Goal: Find specific page/section: Find specific page/section

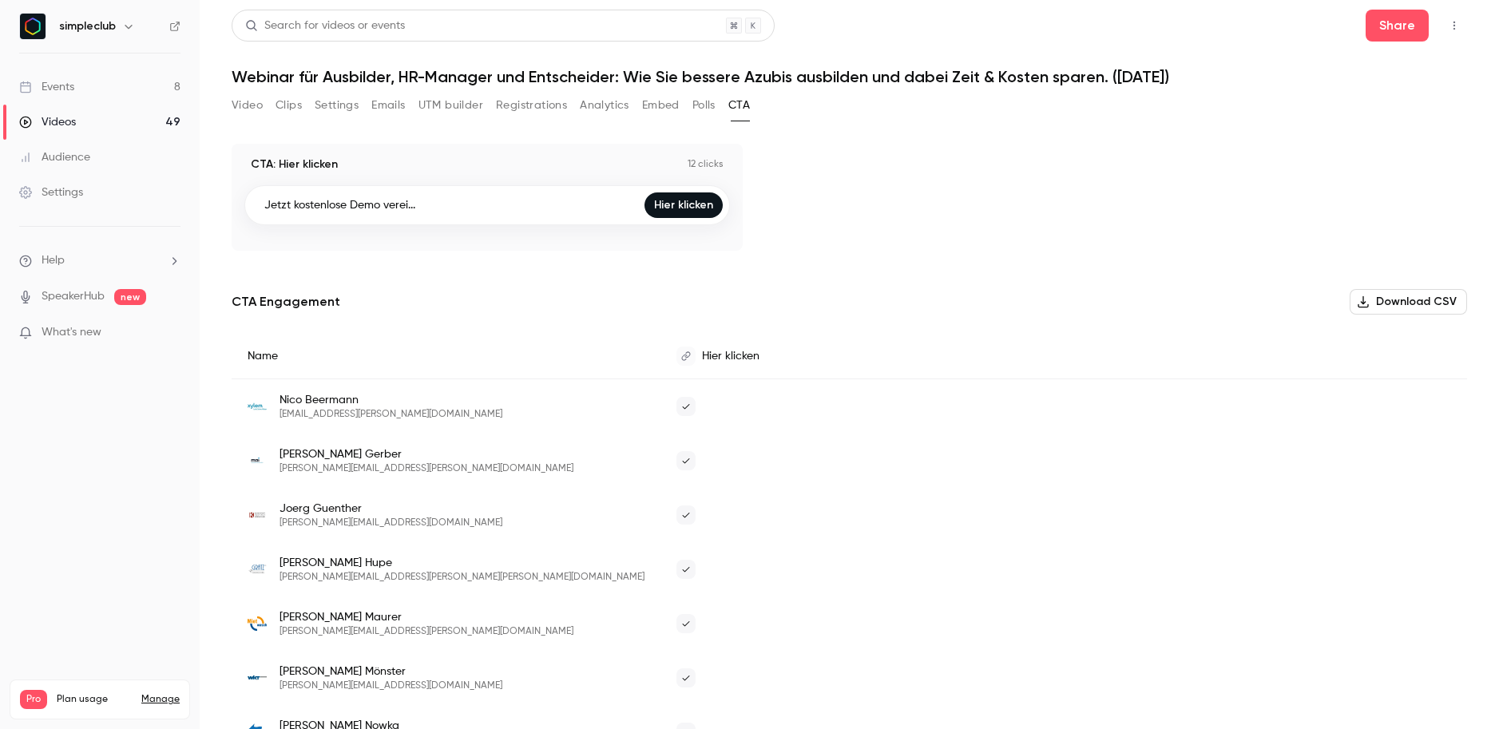
click at [492, 106] on div "Video Clips Settings Emails UTM builder Registrations Analytics Embed Polls CTA" at bounding box center [491, 106] width 518 height 26
click at [527, 106] on button "Registrations" at bounding box center [531, 106] width 71 height 26
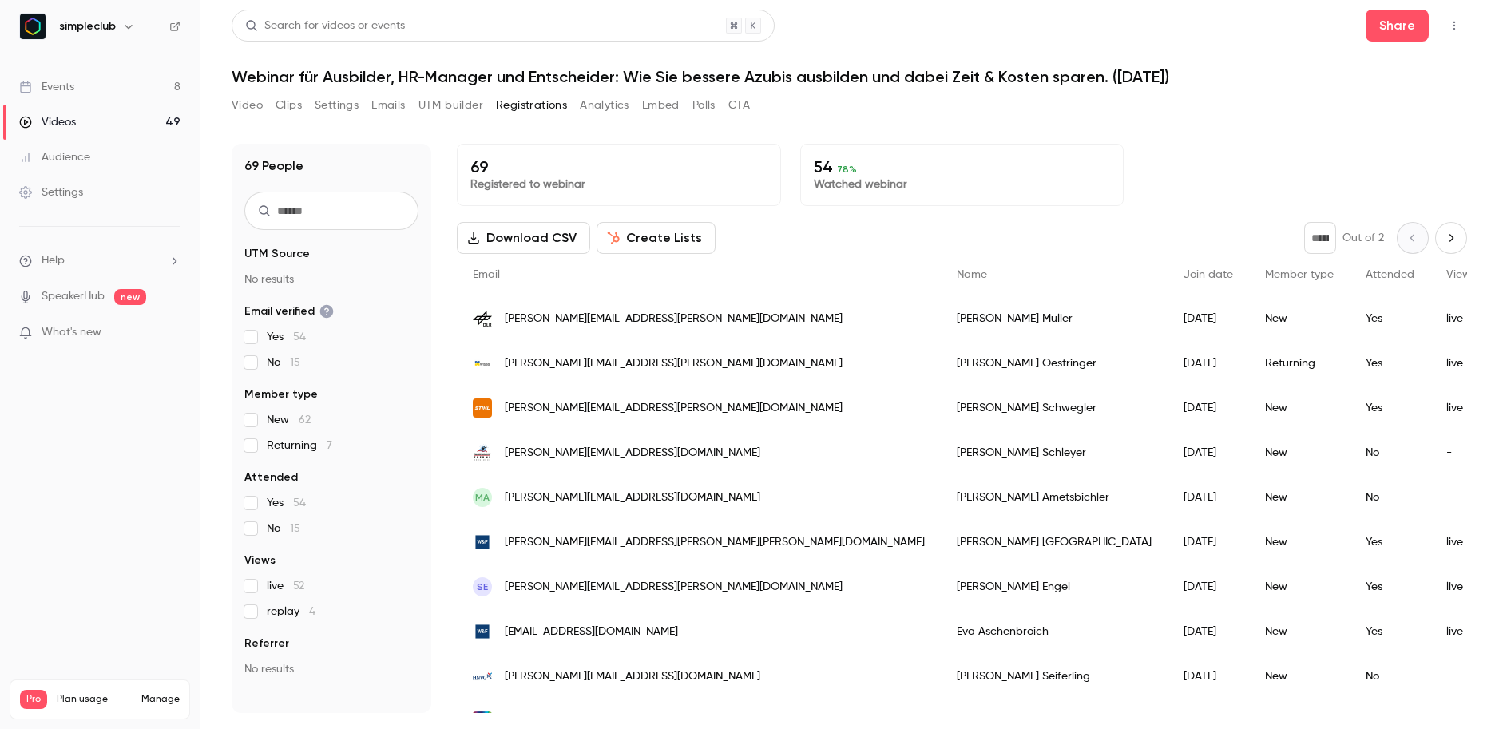
click at [267, 607] on span "replay 4" at bounding box center [291, 612] width 49 height 16
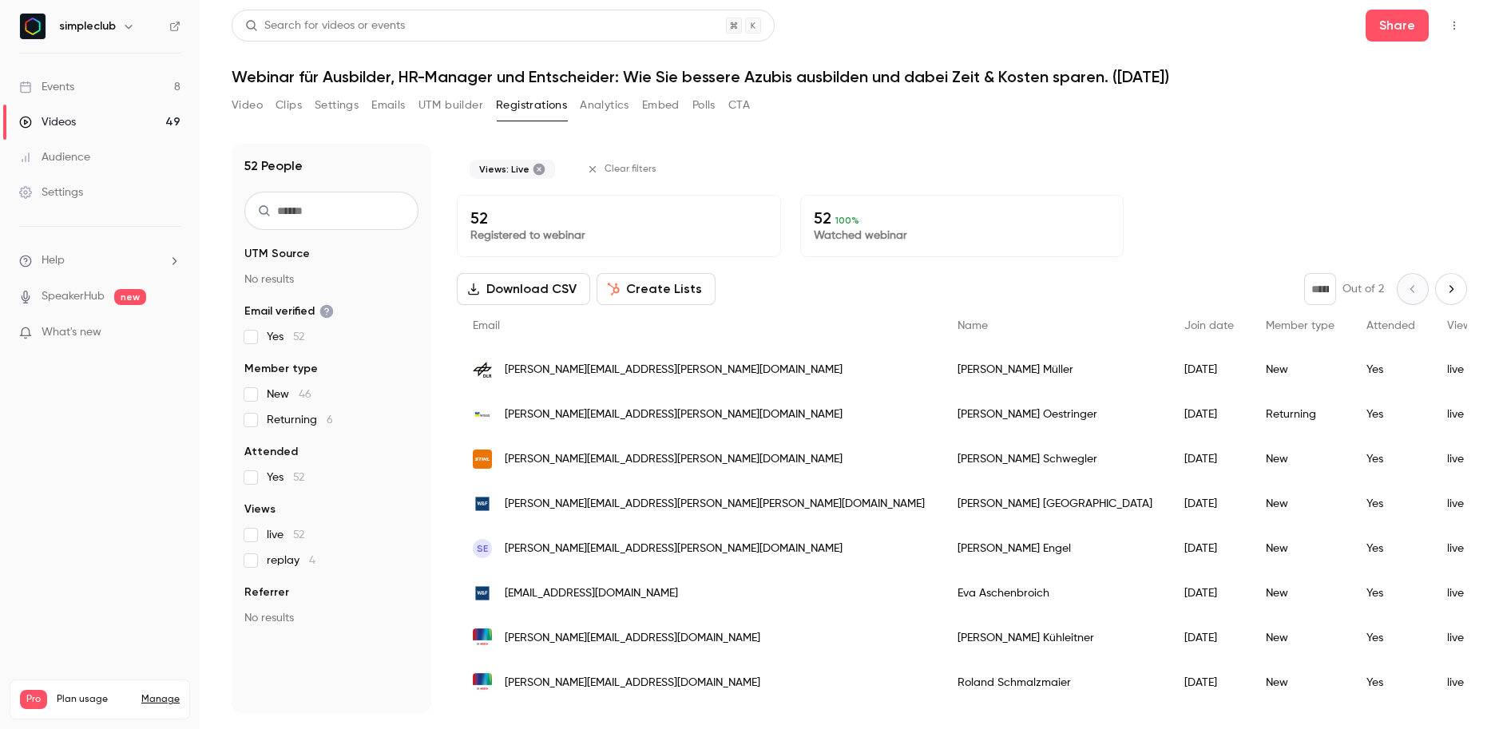
click at [755, 109] on div "Video Clips Settings Emails UTM builder Registrations Analytics Embed Polls CTA" at bounding box center [849, 109] width 1235 height 32
click at [728, 101] on div "Video Clips Settings Emails UTM builder Registrations Analytics Embed Polls CTA" at bounding box center [491, 106] width 518 height 26
click at [737, 101] on button "CTA" at bounding box center [739, 106] width 22 height 26
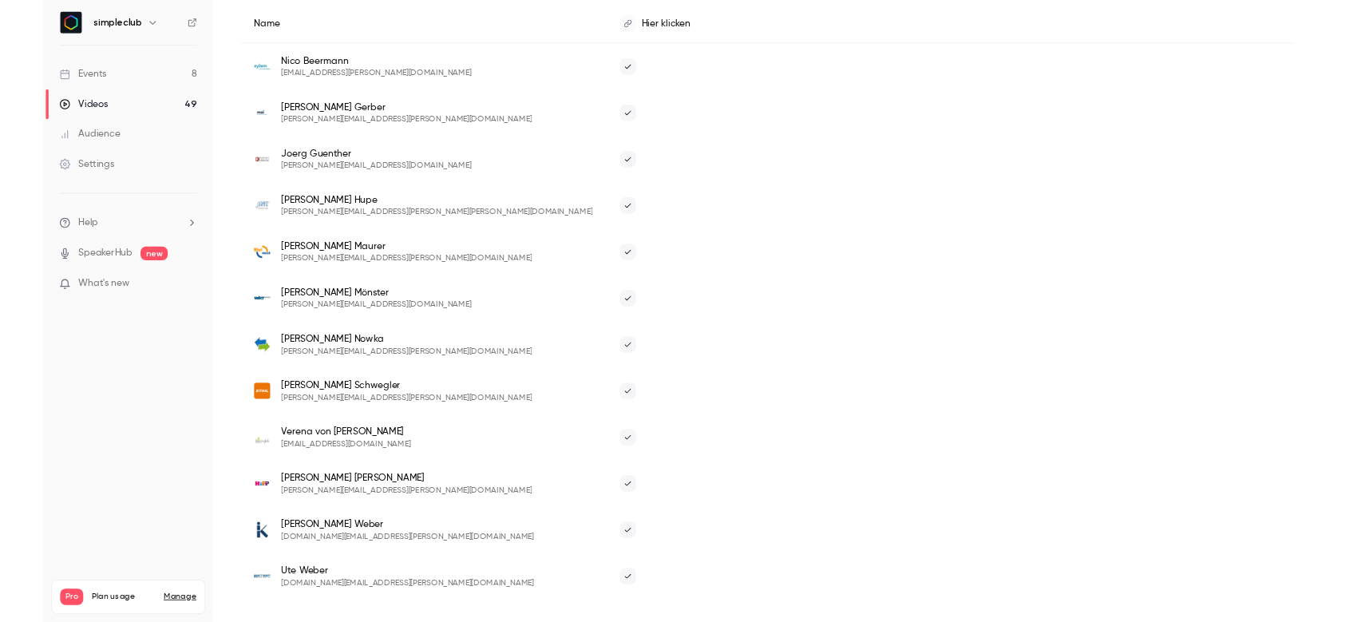
scroll to position [316, 0]
